Goal: Task Accomplishment & Management: Complete application form

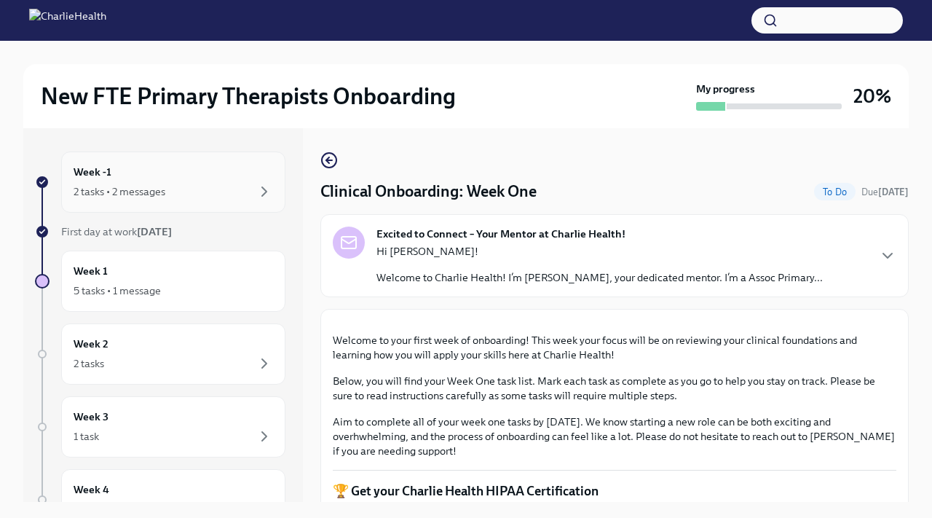
click at [123, 194] on div "2 tasks • 2 messages" at bounding box center [120, 191] width 92 height 15
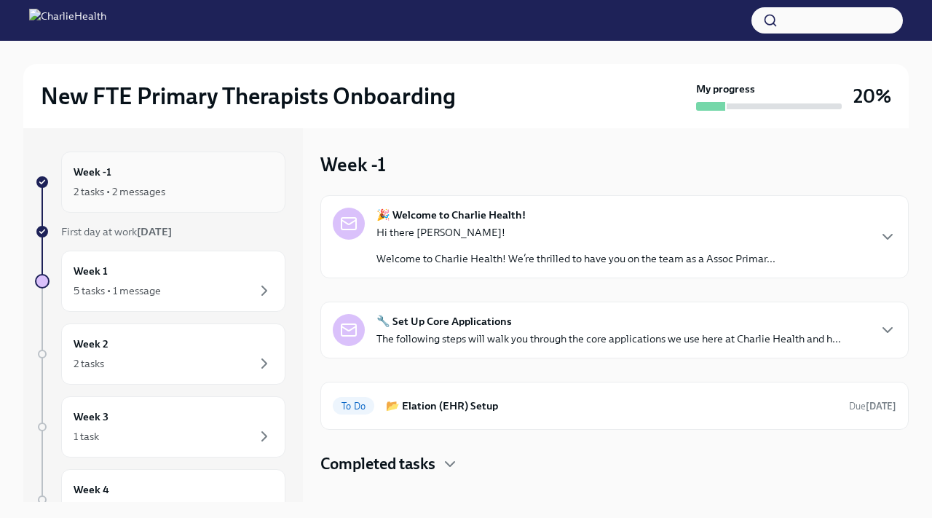
click at [103, 176] on h6 "Week -1" at bounding box center [93, 172] width 38 height 16
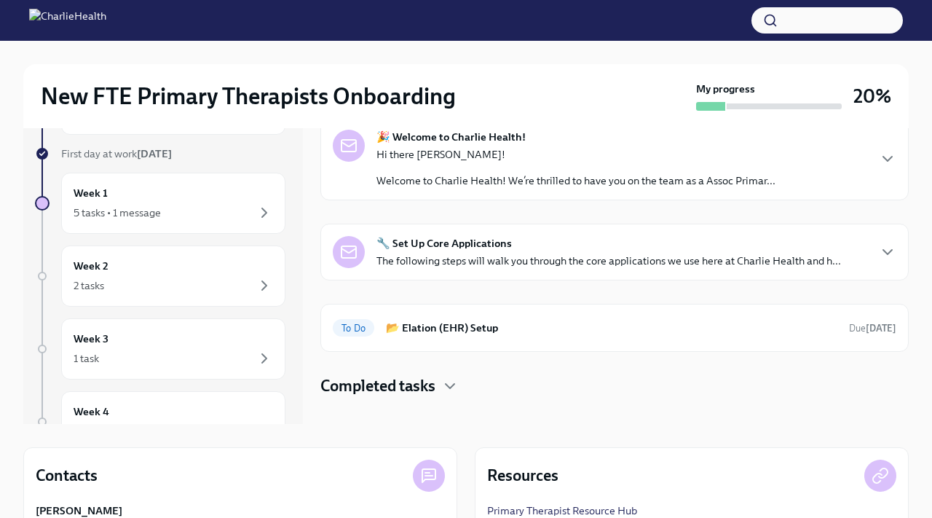
scroll to position [37, 0]
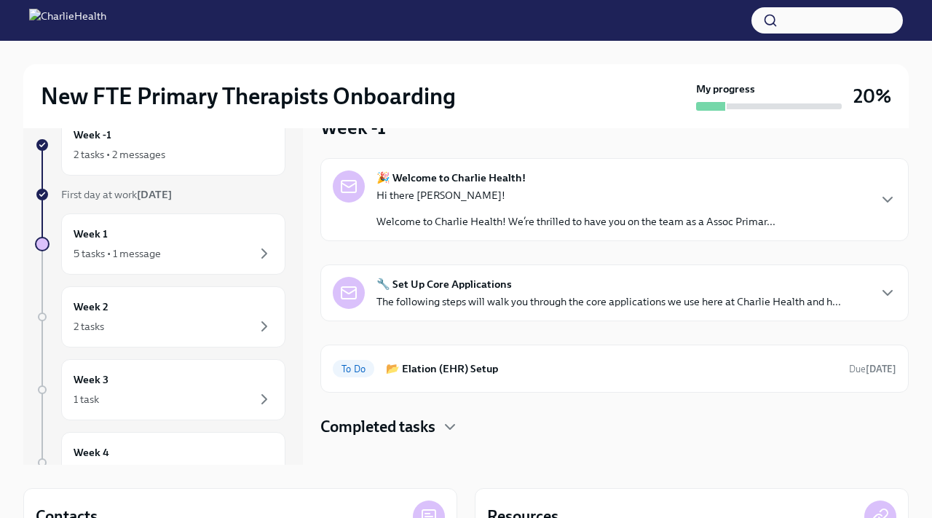
click at [441, 177] on strong "🎉 Welcome to Charlie Health!" at bounding box center [451, 177] width 149 height 15
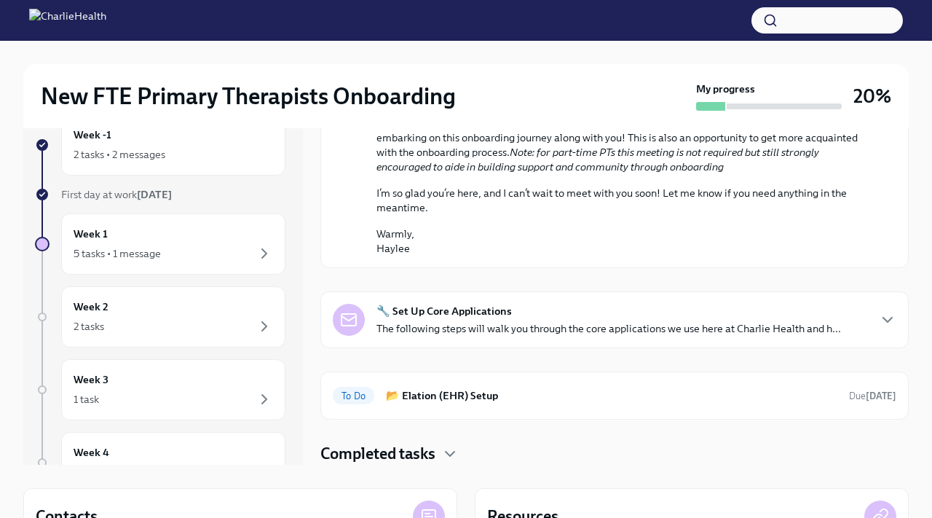
scroll to position [741, 0]
click at [467, 312] on strong "🔧 Set Up Core Applications" at bounding box center [444, 311] width 135 height 15
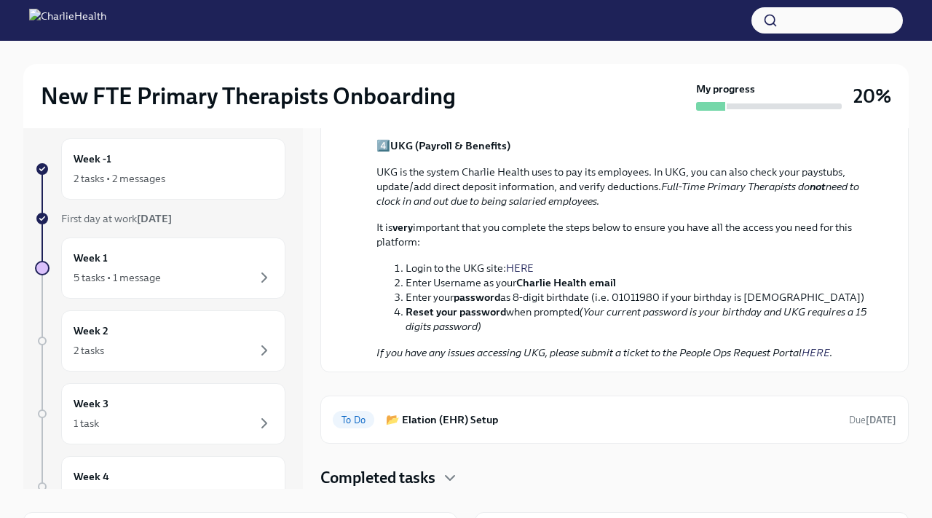
scroll to position [0, 0]
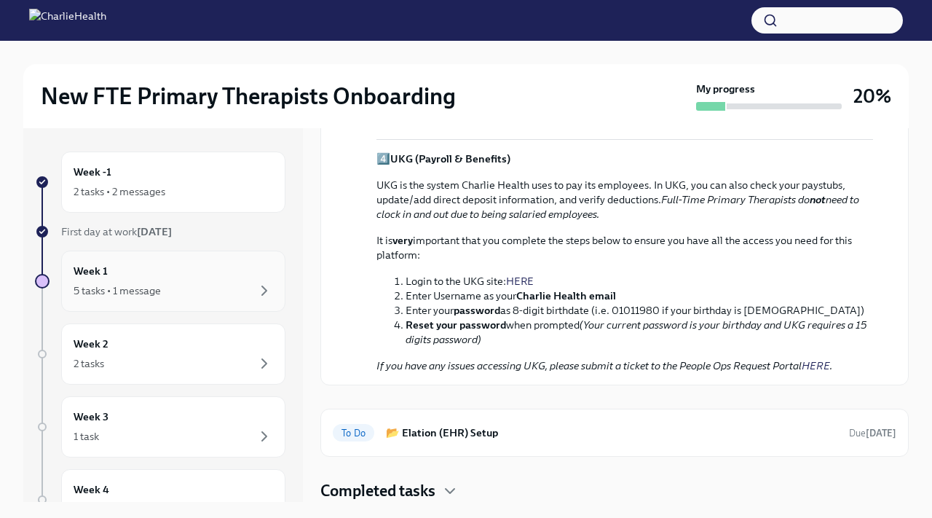
click at [94, 270] on h6 "Week 1" at bounding box center [91, 271] width 34 height 16
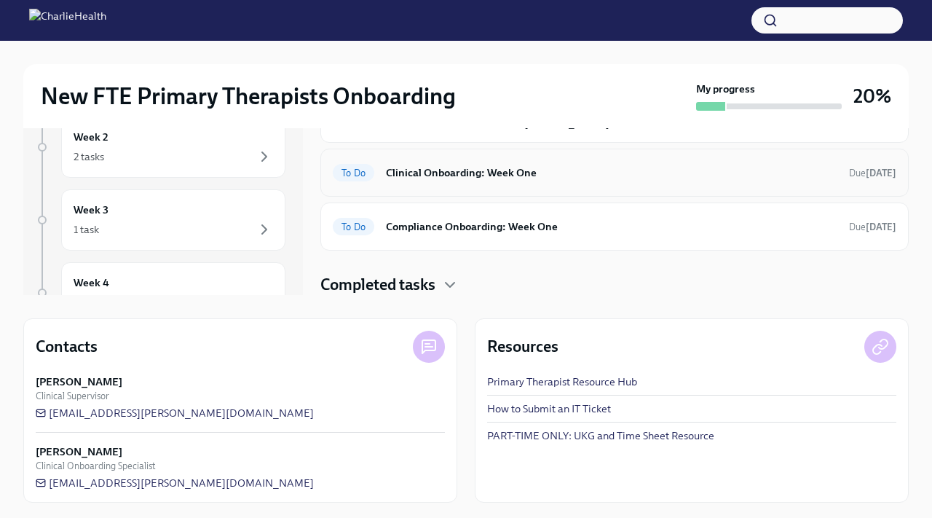
click at [468, 170] on h6 "Clinical Onboarding: Week One" at bounding box center [612, 173] width 452 height 16
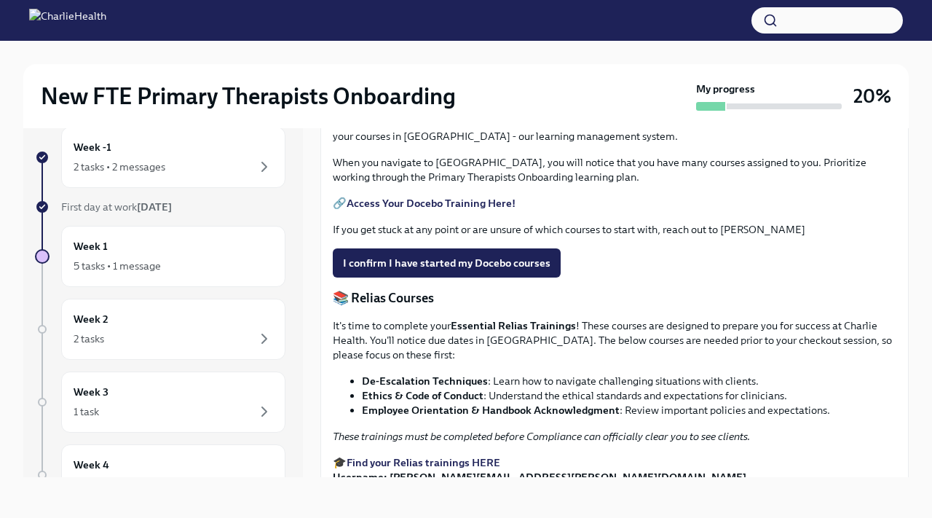
scroll to position [601, 0]
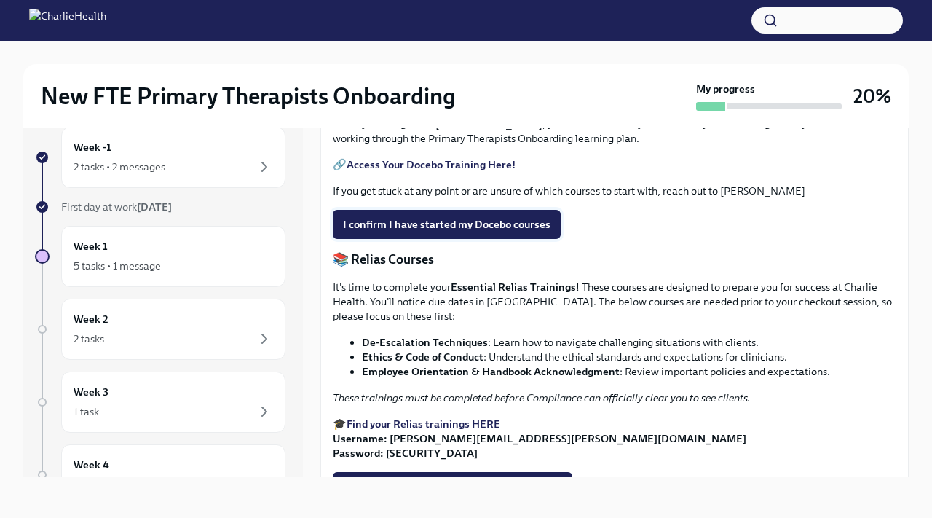
click at [533, 232] on span "I confirm I have started my Docebo courses" at bounding box center [447, 224] width 208 height 15
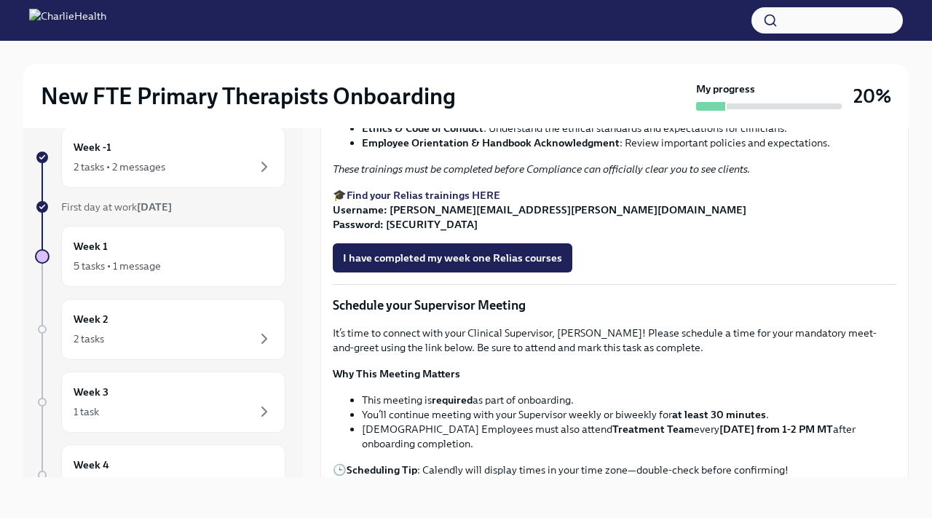
scroll to position [831, 0]
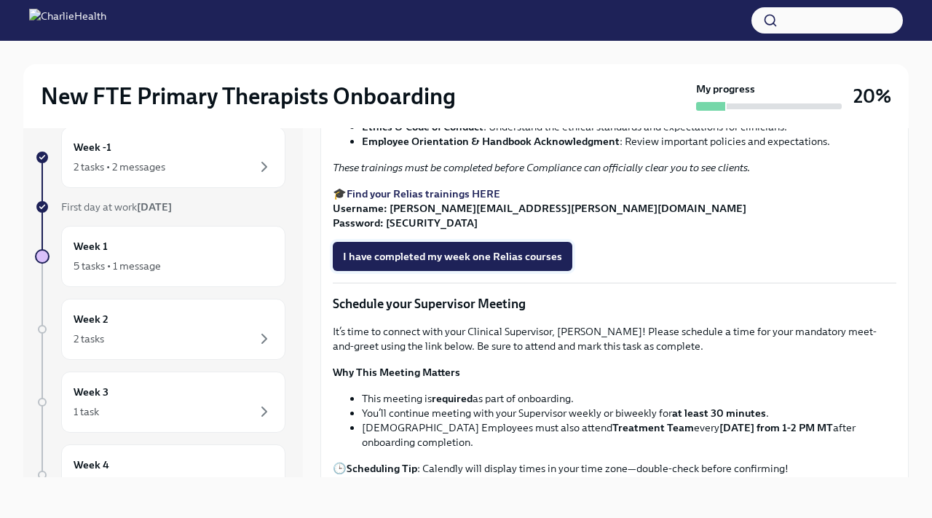
click at [505, 264] on span "I have completed my week one Relias courses" at bounding box center [452, 256] width 219 height 15
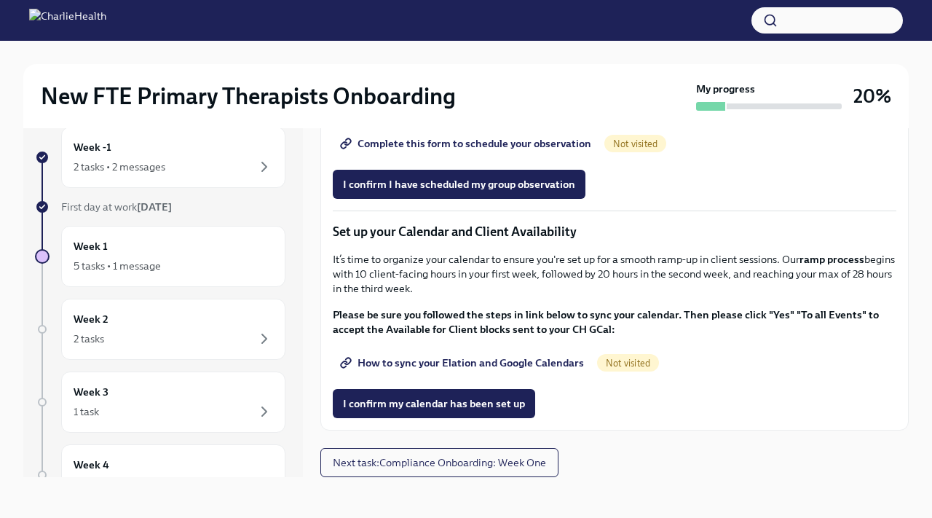
scroll to position [2047, 0]
click at [511, 459] on span "Next task : Compliance Onboarding: Week One" at bounding box center [439, 462] width 213 height 15
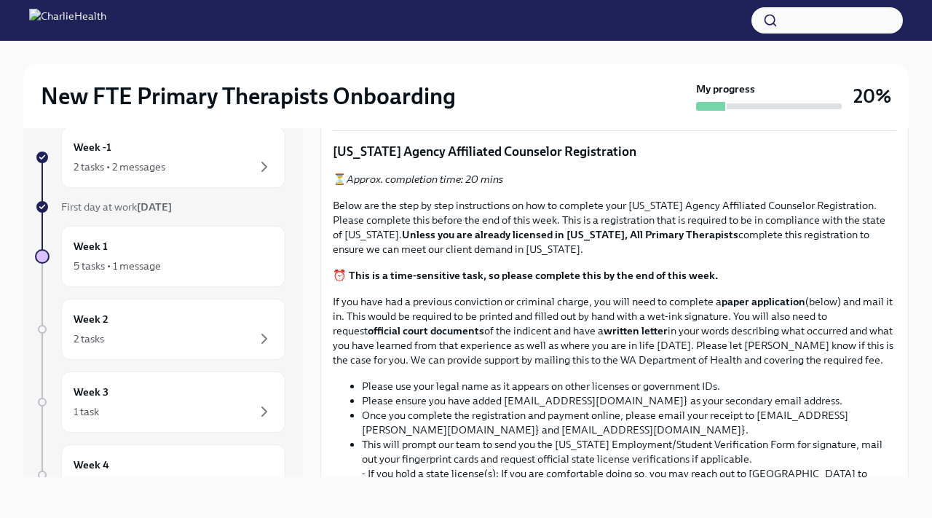
scroll to position [642, 0]
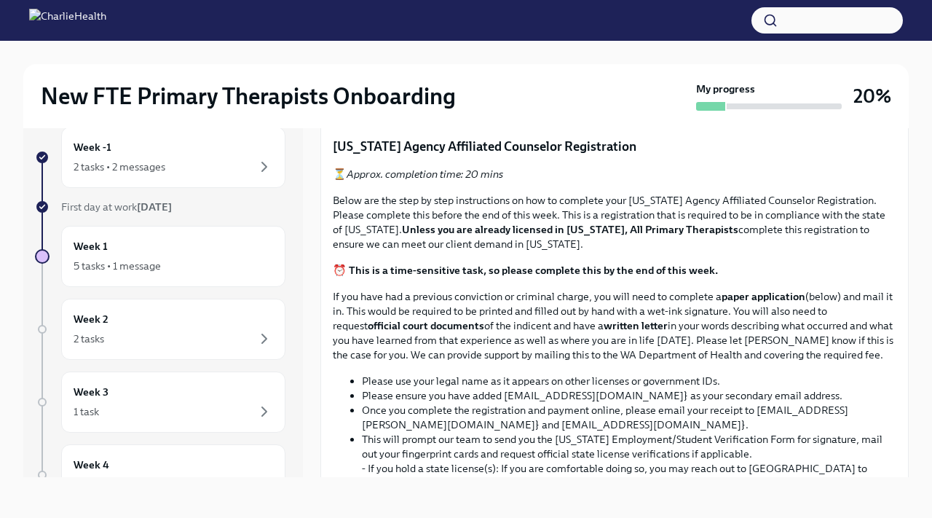
click at [0, 0] on input "Upload the [US_STATE] Telehealth Certificate" at bounding box center [0, 0] width 0 height 0
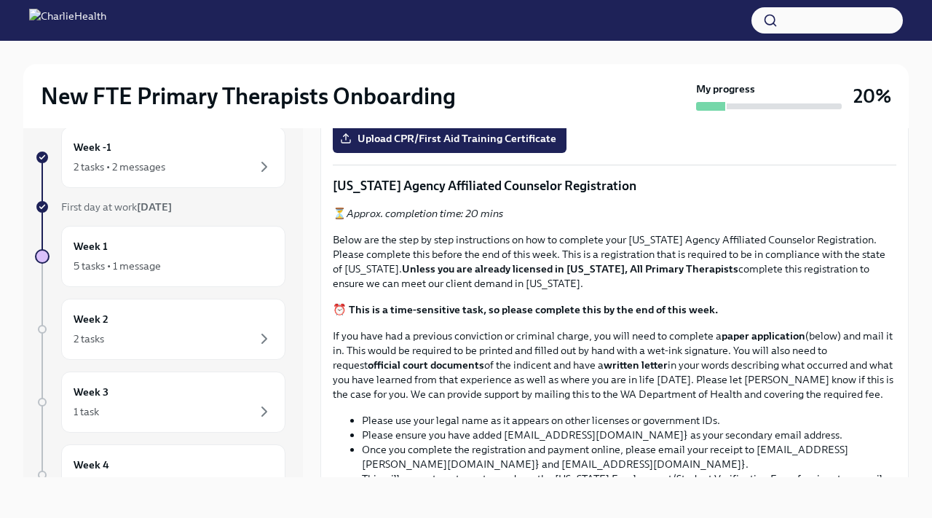
scroll to position [623, 0]
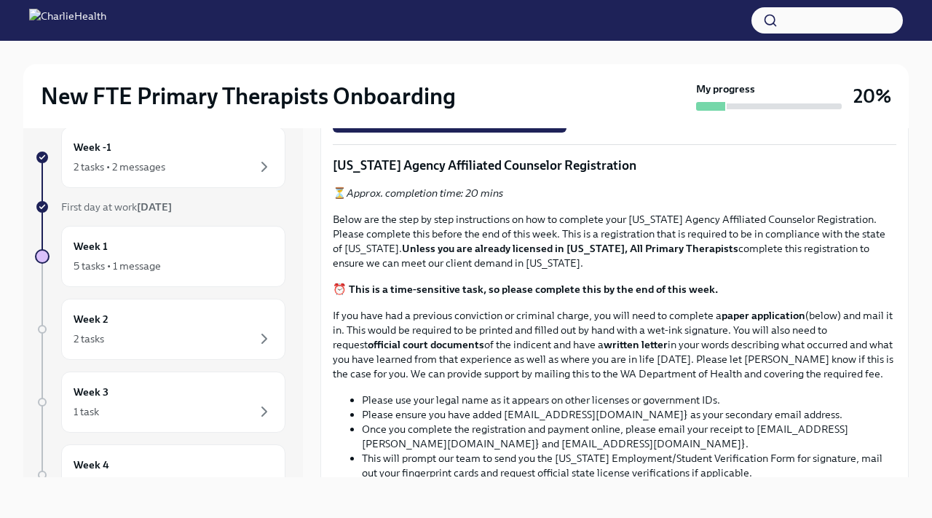
click at [0, 0] on input "Upload the [US_STATE] Telehealth Certificate" at bounding box center [0, 0] width 0 height 0
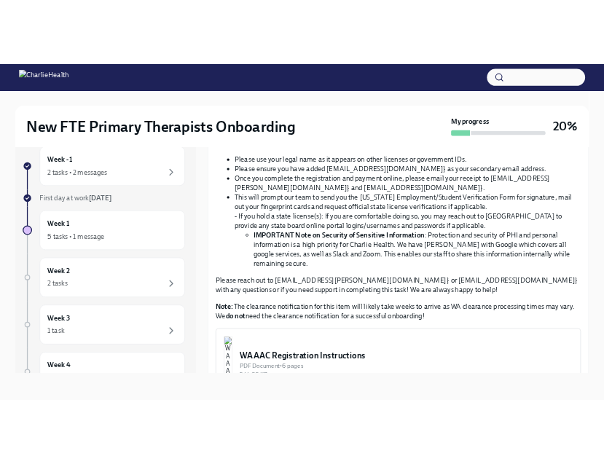
scroll to position [875, 0]
